Goal: Transaction & Acquisition: Subscribe to service/newsletter

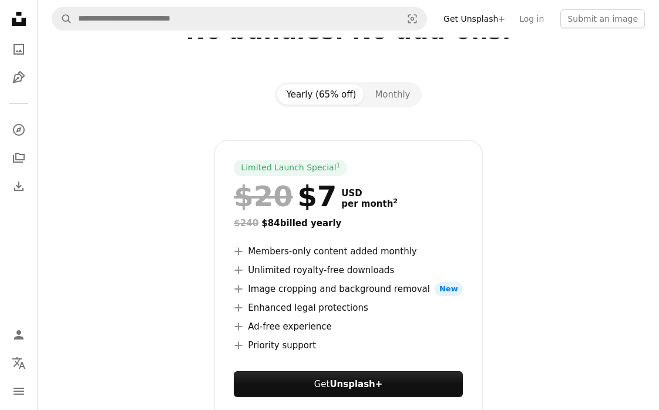
scroll to position [120, 0]
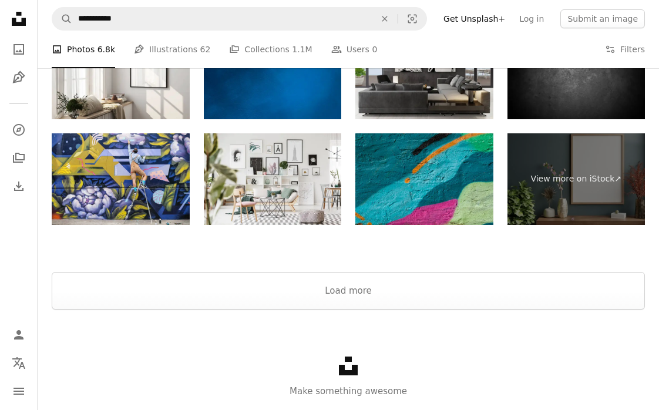
scroll to position [2098, 0]
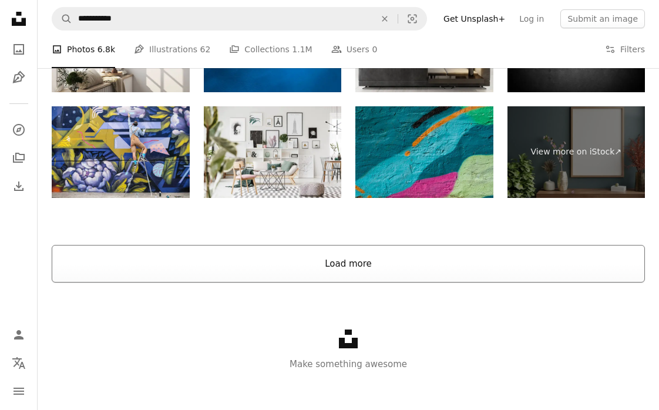
click at [355, 267] on button "Load more" at bounding box center [348, 264] width 593 height 38
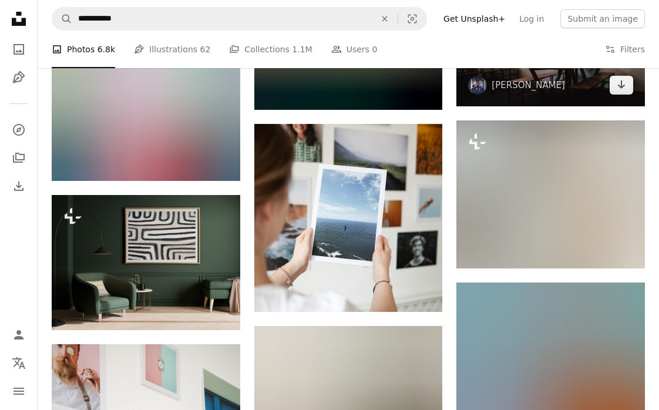
scroll to position [5603, 0]
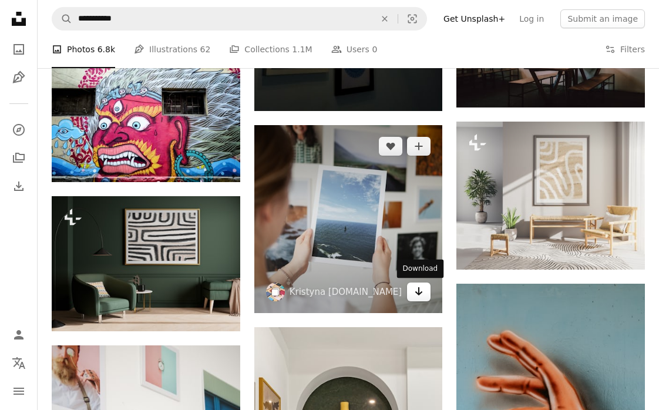
click at [420, 291] on icon "Arrow pointing down" at bounding box center [418, 291] width 9 height 14
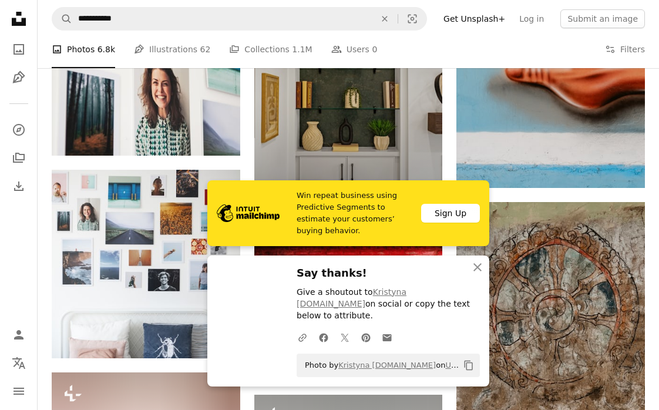
scroll to position [6120, 0]
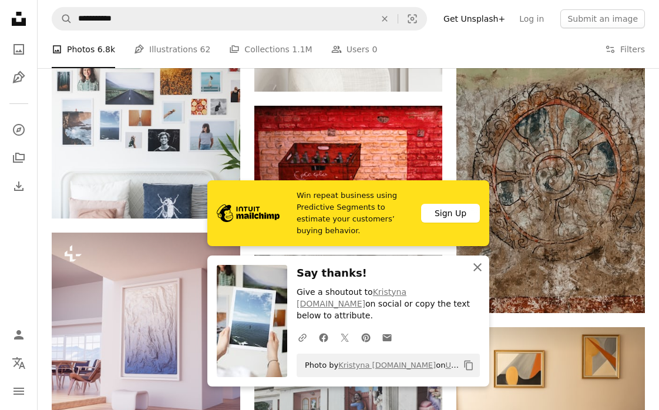
click at [477, 274] on icon "An X shape" at bounding box center [477, 267] width 14 height 14
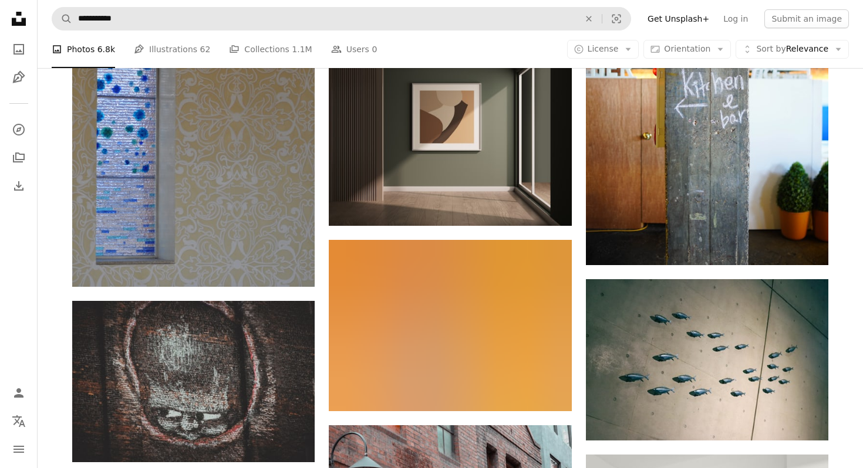
scroll to position [8642, 0]
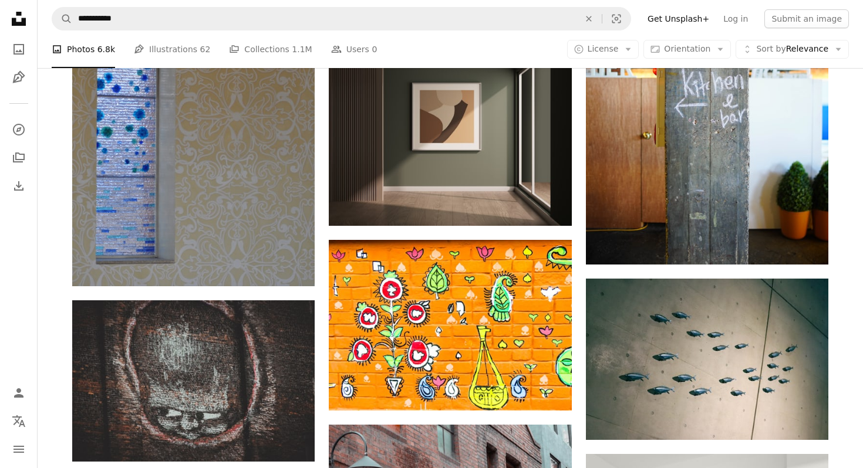
click at [658, 21] on link "Get Unsplash+" at bounding box center [678, 18] width 76 height 19
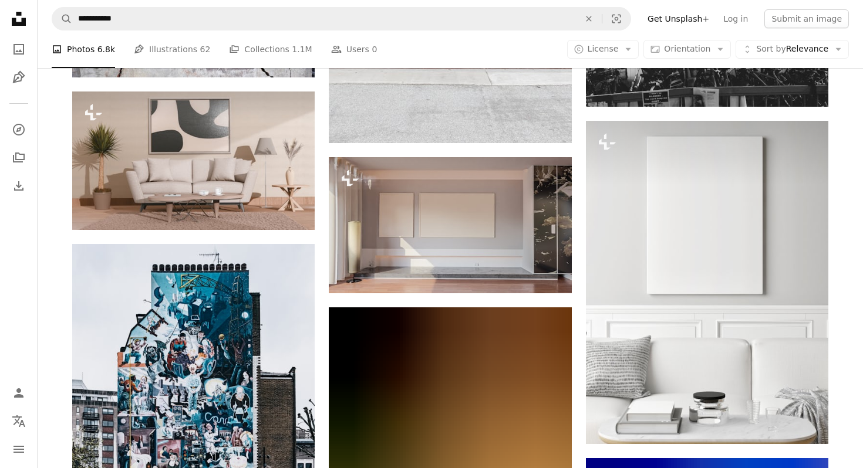
scroll to position [9911, 0]
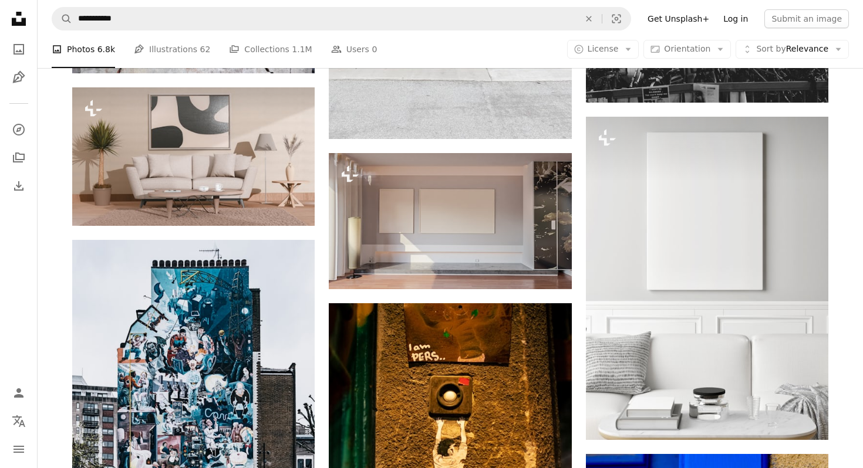
click at [658, 16] on link "Log in" at bounding box center [735, 18] width 39 height 19
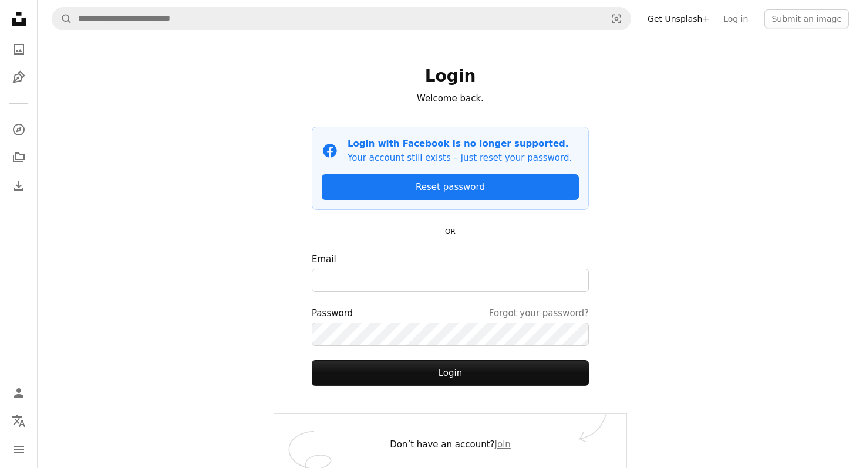
click at [658, 17] on link "Get Unsplash+" at bounding box center [678, 18] width 76 height 19
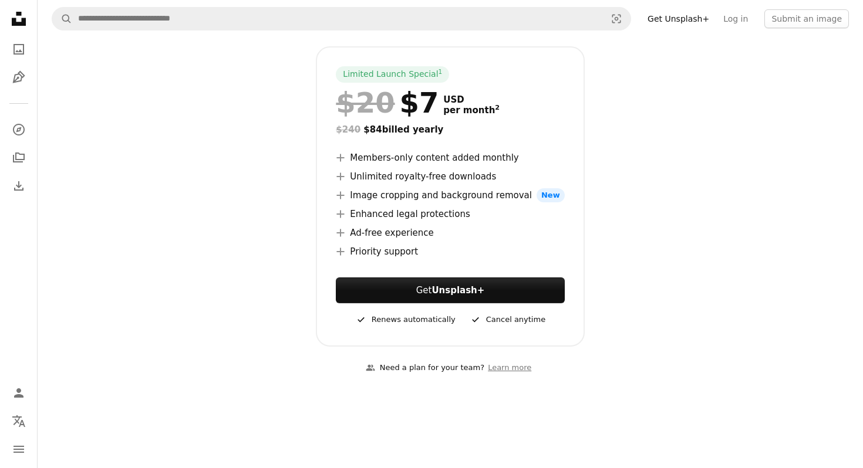
scroll to position [226, 0]
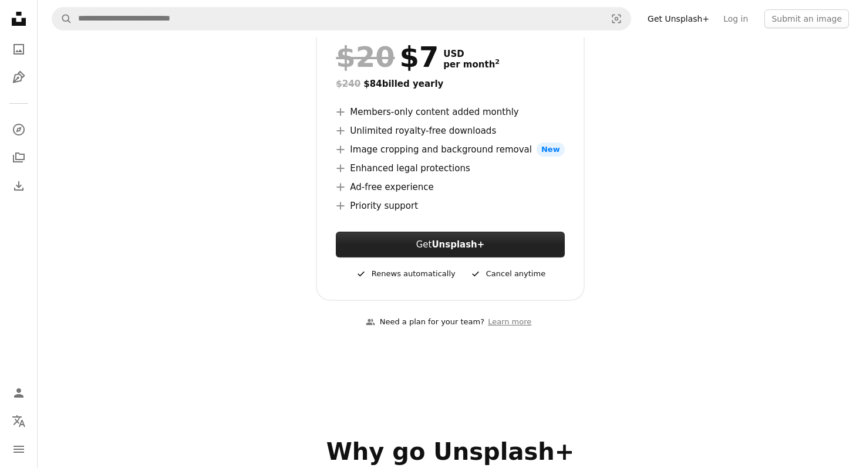
click at [477, 236] on button "Get Unsplash+" at bounding box center [450, 245] width 228 height 26
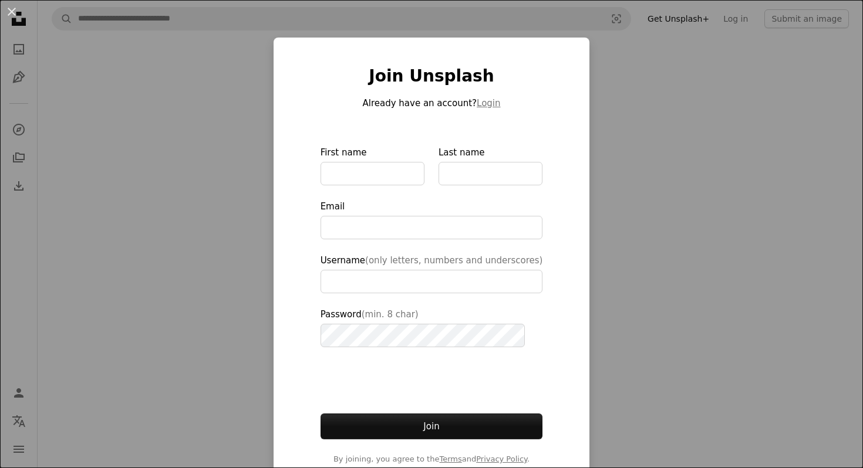
click at [381, 187] on form "First name Last name Email Username (only letters, numbers and underscores) Pas…" at bounding box center [432, 306] width 222 height 320
click at [367, 174] on input "First name" at bounding box center [373, 173] width 104 height 23
type input "****"
type input "**********"
type input "****"
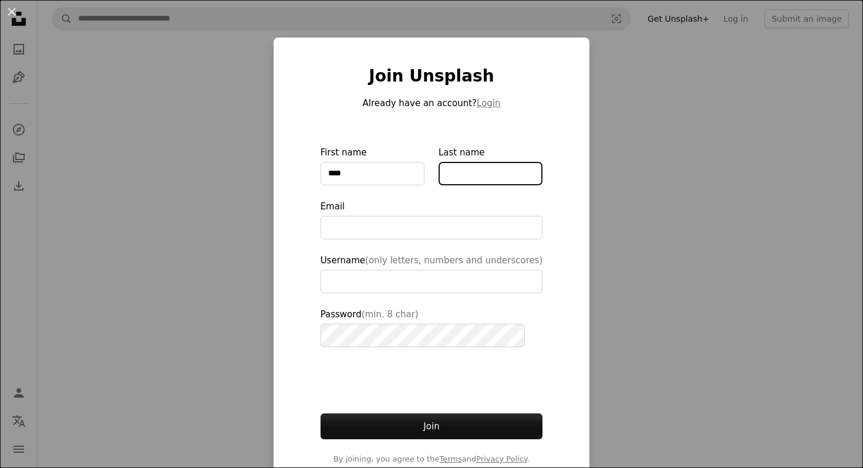
click at [460, 163] on input "Last name" at bounding box center [491, 173] width 104 height 23
type input "*********"
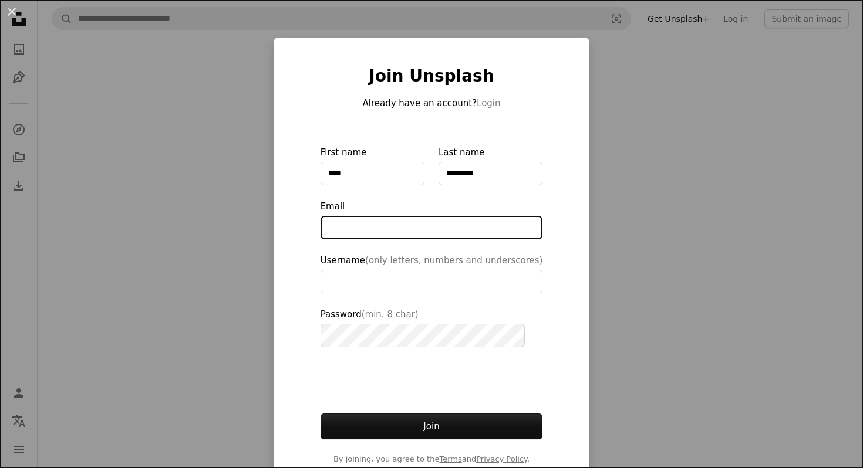
click at [381, 230] on input "Email" at bounding box center [432, 227] width 222 height 23
type input "**********"
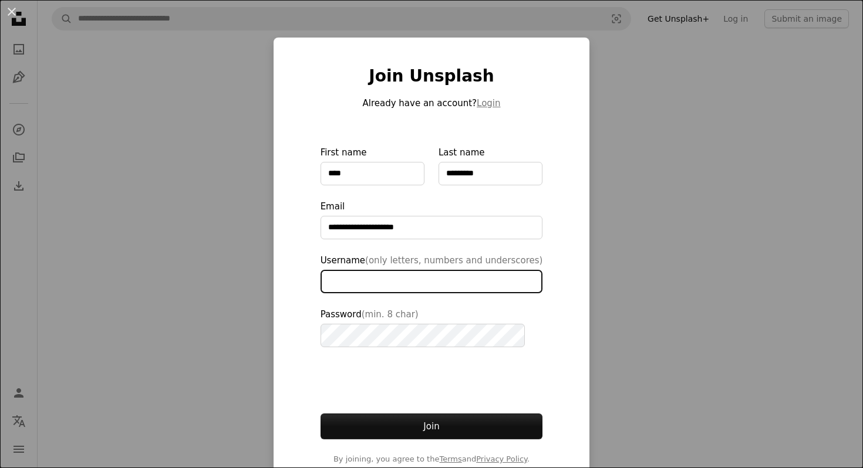
click at [352, 288] on input "Username (only letters, numbers and underscores)" at bounding box center [432, 281] width 222 height 23
type input "*"
drag, startPoint x: 418, startPoint y: 282, endPoint x: 367, endPoint y: 280, distance: 51.1
click at [367, 280] on input "**********" at bounding box center [432, 281] width 222 height 23
type input "**********"
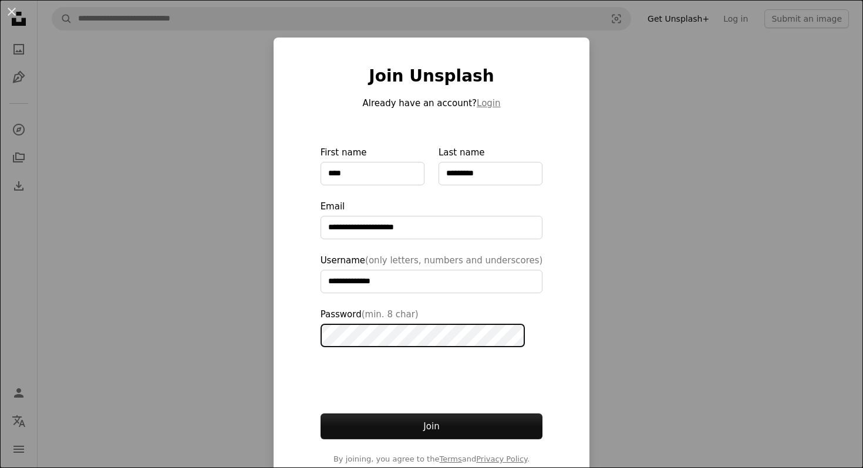
scroll to position [25, 0]
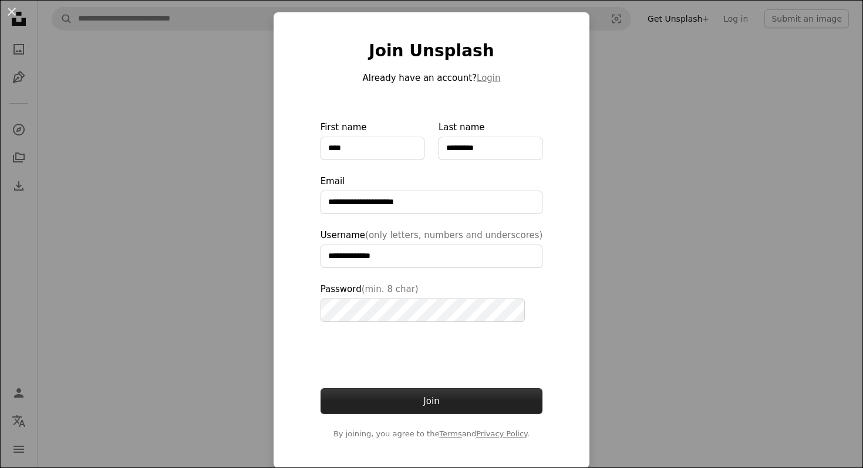
click at [401, 402] on button "Join" at bounding box center [432, 402] width 222 height 26
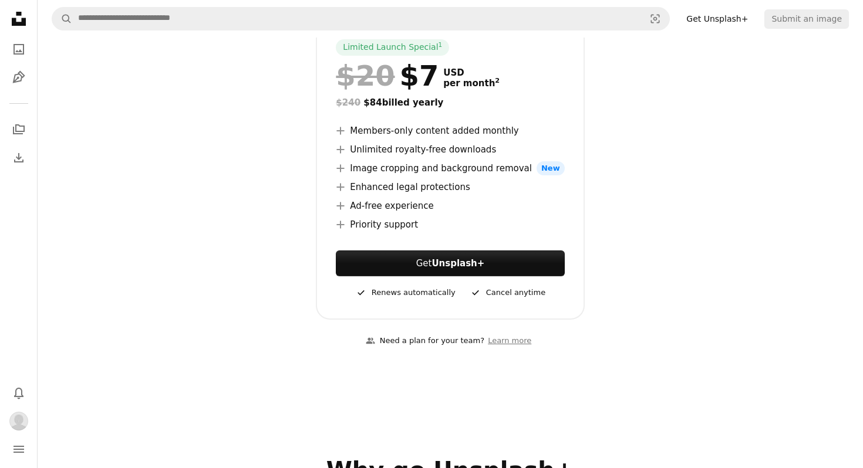
scroll to position [222, 0]
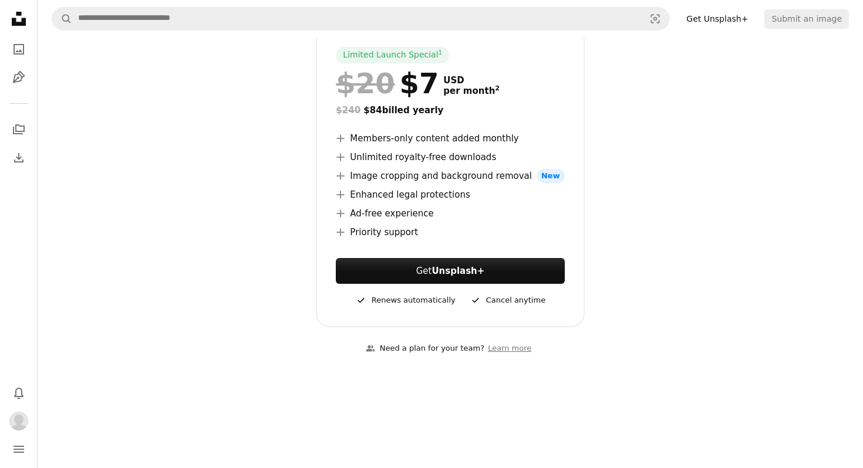
click at [411, 114] on div "$240 $84 billed yearly" at bounding box center [450, 110] width 228 height 14
click at [444, 161] on li "A plus sign Unlimited royalty-free downloads" at bounding box center [450, 157] width 228 height 14
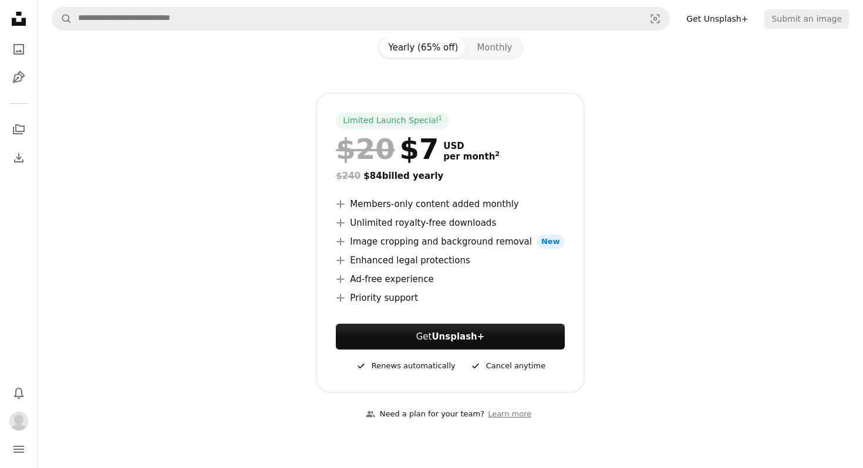
scroll to position [152, 0]
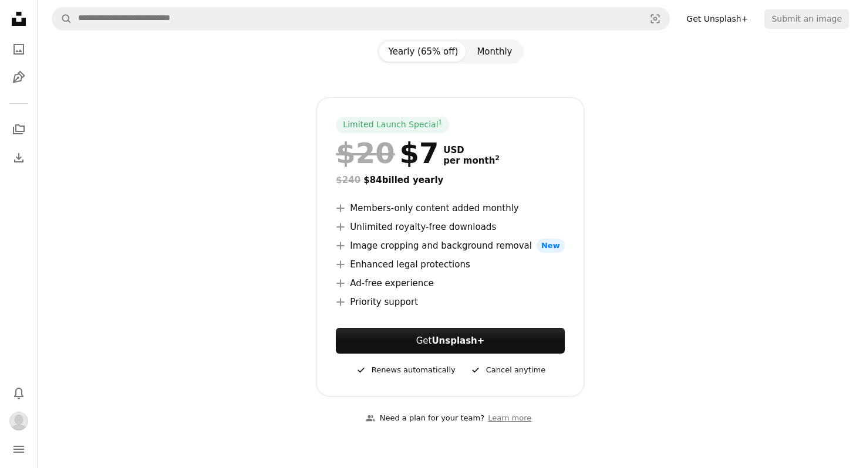
click at [503, 50] on button "Monthly" at bounding box center [494, 52] width 54 height 20
click at [447, 46] on button "Yearly (65% off)" at bounding box center [423, 52] width 89 height 20
click at [483, 53] on button "Monthly" at bounding box center [494, 52] width 54 height 20
click at [427, 42] on button "Yearly (65% off)" at bounding box center [423, 52] width 89 height 20
click at [484, 52] on button "Monthly" at bounding box center [494, 52] width 54 height 20
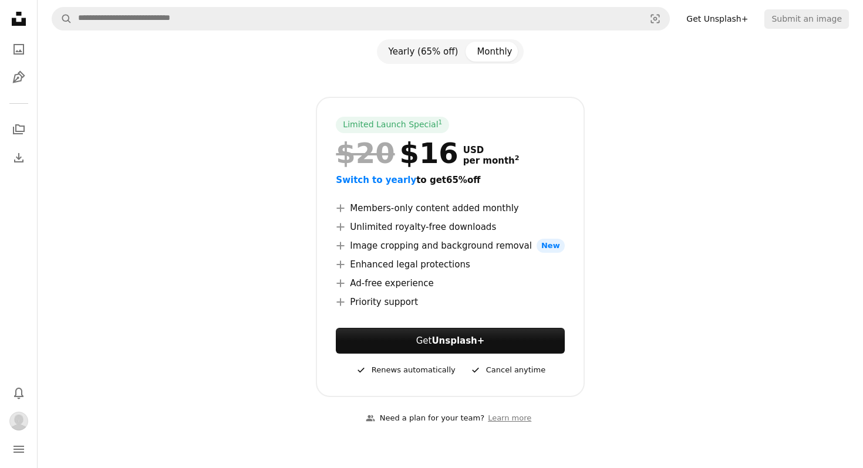
click at [423, 48] on button "Yearly (65% off)" at bounding box center [423, 52] width 89 height 20
click at [470, 58] on button "Monthly" at bounding box center [494, 52] width 54 height 20
click at [414, 46] on button "Yearly (65% off)" at bounding box center [423, 52] width 89 height 20
drag, startPoint x: 363, startPoint y: 180, endPoint x: 431, endPoint y: 180, distance: 67.5
click at [431, 180] on div "$240 $84 billed yearly" at bounding box center [450, 180] width 228 height 14
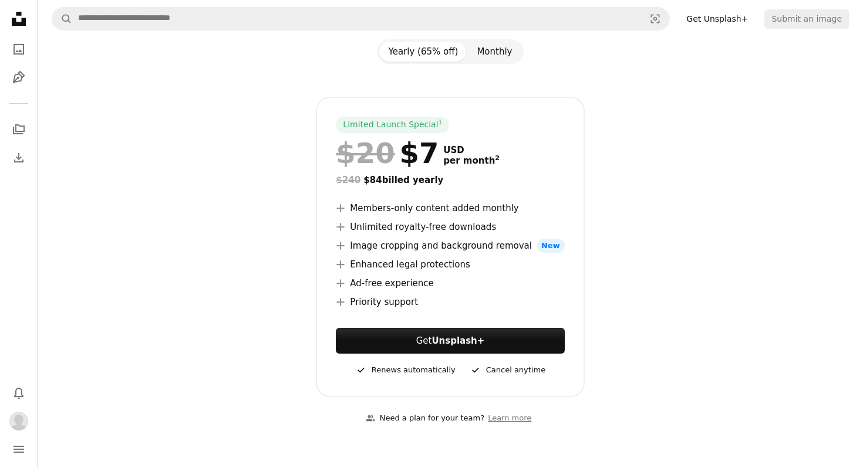
click at [491, 52] on button "Monthly" at bounding box center [494, 52] width 54 height 20
drag, startPoint x: 407, startPoint y: 146, endPoint x: 508, endPoint y: 152, distance: 101.1
click at [508, 152] on div "$20 $16 USD per month 2" at bounding box center [450, 153] width 228 height 31
click at [432, 62] on div "Yearly (65% off) Monthly" at bounding box center [450, 51] width 147 height 25
click at [437, 53] on button "Yearly (65% off)" at bounding box center [423, 52] width 89 height 20
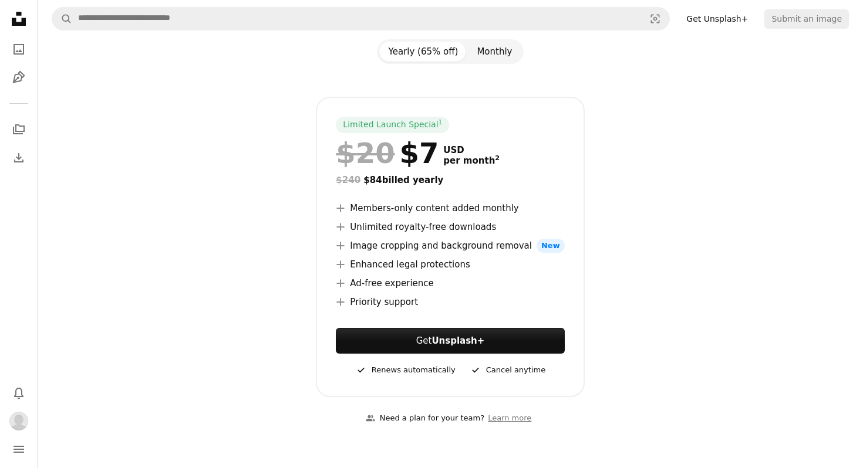
click at [491, 54] on button "Monthly" at bounding box center [494, 52] width 54 height 20
click at [417, 51] on button "Yearly (65% off)" at bounding box center [423, 52] width 89 height 20
click at [461, 53] on button "Yearly (65% off)" at bounding box center [423, 52] width 89 height 20
click at [473, 54] on button "Monthly" at bounding box center [494, 52] width 54 height 20
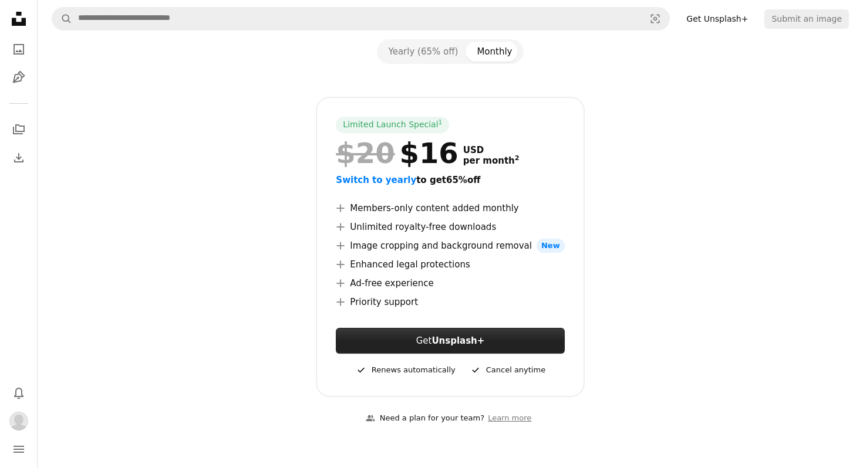
click at [490, 331] on link "Get Unsplash+" at bounding box center [450, 341] width 228 height 26
